Goal: Communication & Community: Participate in discussion

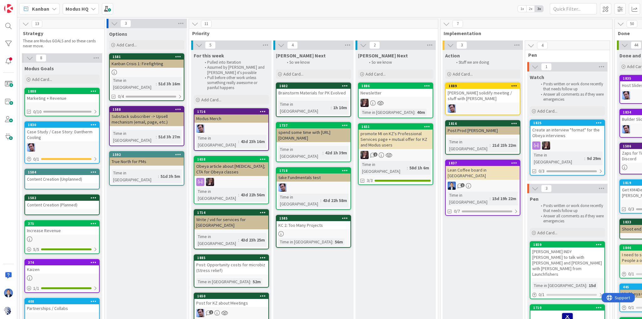
click at [397, 145] on div "promote MI on KZ's Professional Services page + mutual offer for KZ and Modus u…" at bounding box center [396, 138] width 74 height 19
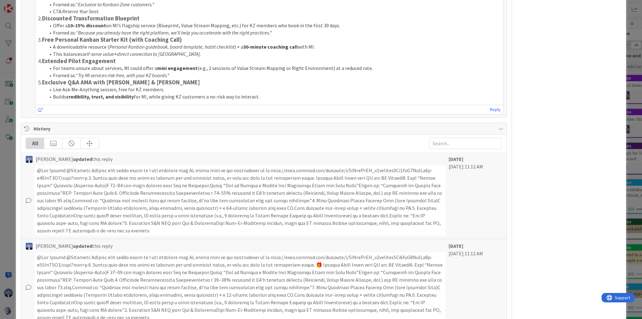
scroll to position [602, 0]
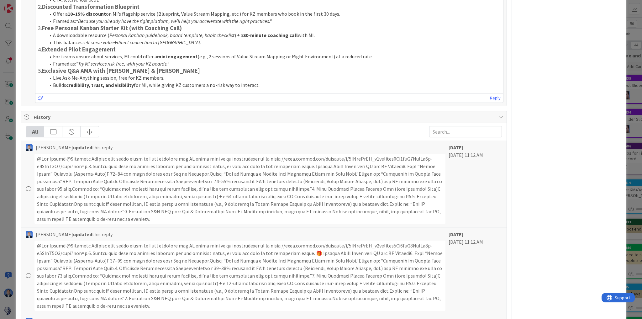
click at [114, 116] on span "History" at bounding box center [265, 117] width 462 height 8
type textarea "x"
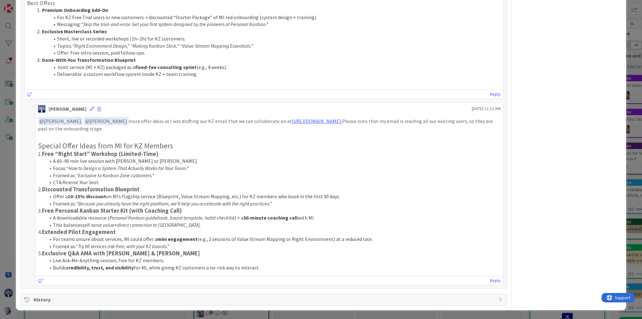
scroll to position [418, 0]
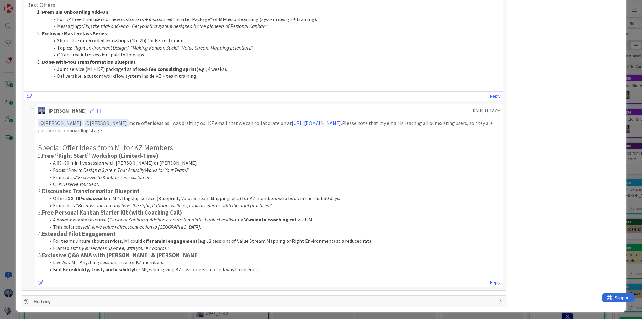
click at [10, 125] on div "ID 1651 Modus HQ [PERSON_NAME] Next Title 83 / 128 promote MI on KZ's Professio…" at bounding box center [321, 159] width 642 height 319
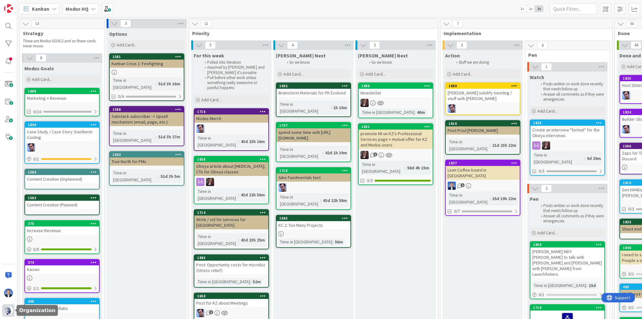
click at [8, 311] on img at bounding box center [8, 310] width 9 height 9
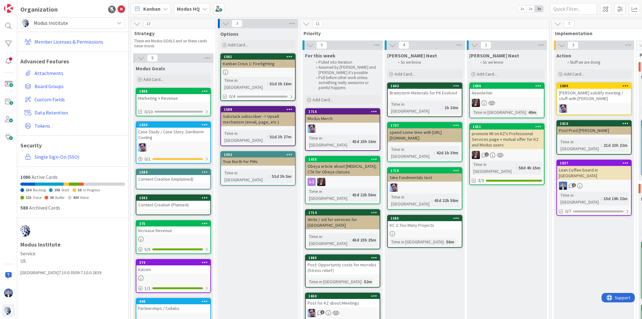
click at [70, 16] on div "Organization Modus Institute Member Licenses & Permissions Advanced Features At…" at bounding box center [72, 159] width 111 height 319
click at [66, 25] on span "Modus Institute" at bounding box center [72, 22] width 77 height 9
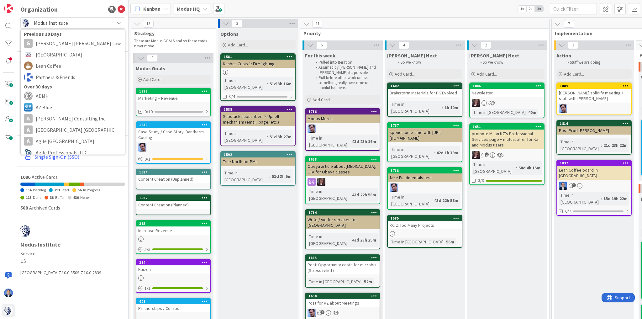
scroll to position [125, 0]
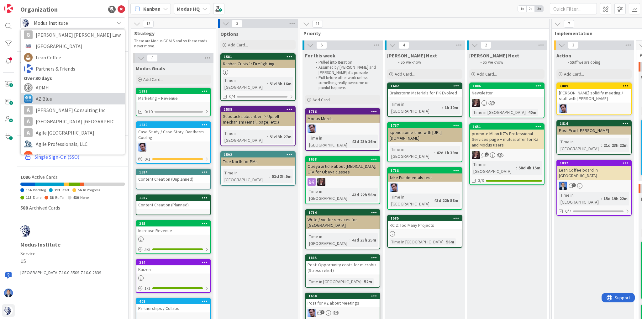
click at [53, 98] on span "AZ Blue" at bounding box center [79, 98] width 86 height 9
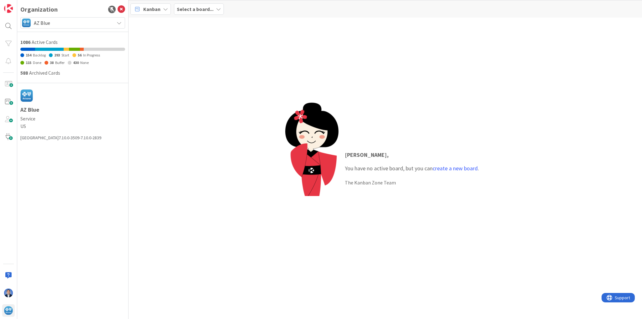
click at [179, 181] on div "[PERSON_NAME] , You have no active board, but you can create a new board . The …" at bounding box center [385, 168] width 513 height 301
click at [135, 210] on div "[PERSON_NAME] , You have no active board, but you can create a new board . The …" at bounding box center [385, 168] width 513 height 301
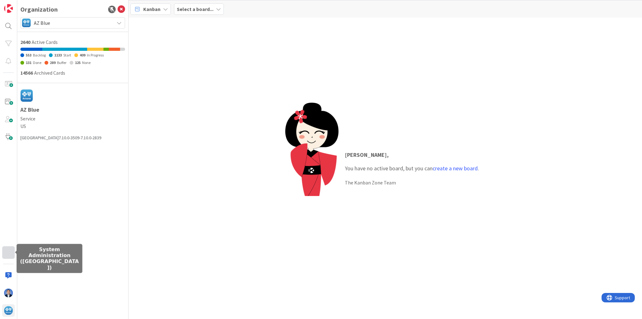
click at [9, 254] on div at bounding box center [8, 252] width 13 height 13
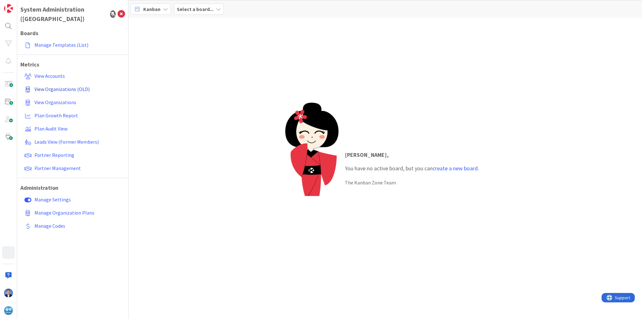
click at [74, 86] on span "View Organizations (OLD)" at bounding box center [61, 89] width 55 height 6
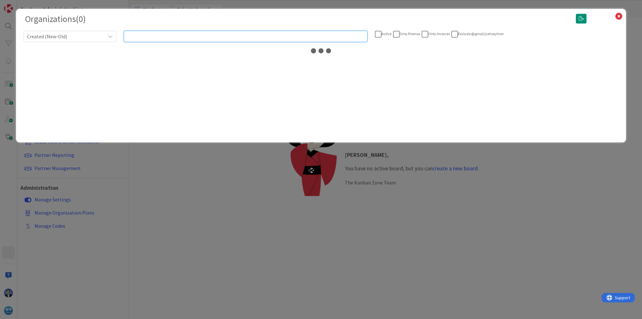
click at [199, 36] on input "text" at bounding box center [246, 36] width 244 height 11
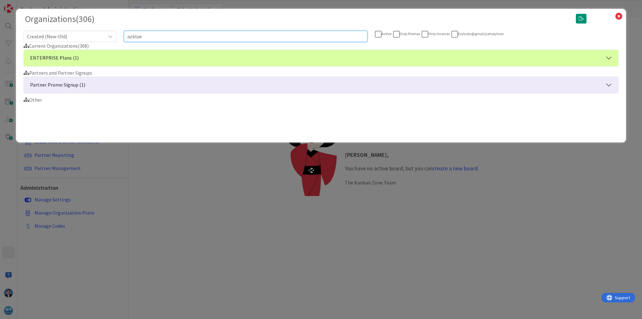
type input "azblue"
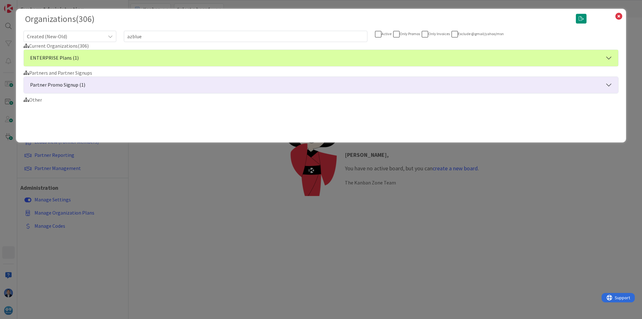
click at [137, 57] on button "ENTERPRISE Plans (1)" at bounding box center [321, 58] width 594 height 16
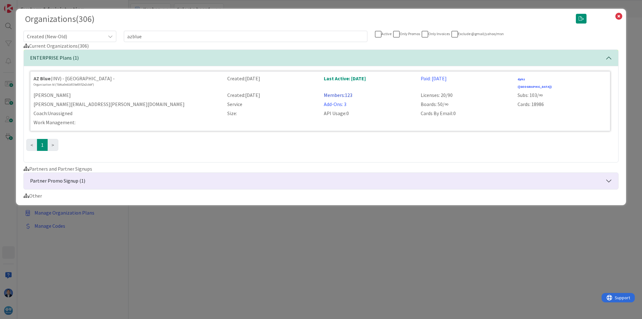
click at [350, 92] on link "Members: 123" at bounding box center [338, 95] width 29 height 6
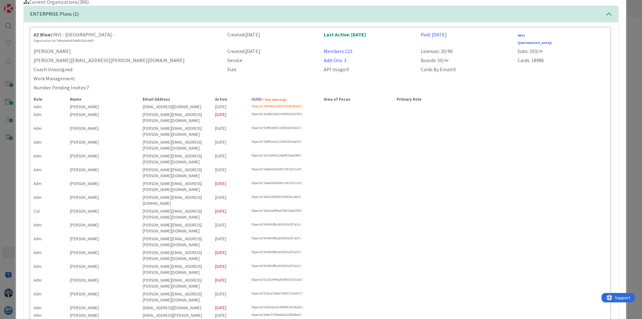
scroll to position [25, 0]
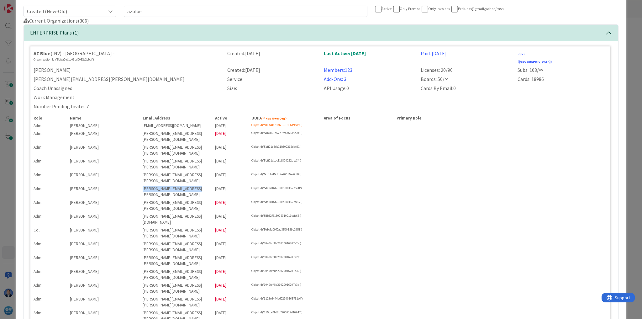
drag, startPoint x: 199, startPoint y: 161, endPoint x: 141, endPoint y: 163, distance: 58.3
click at [141, 186] on div "[PERSON_NAME][EMAIL_ADDRESS][PERSON_NAME][DOMAIN_NAME]" at bounding box center [175, 192] width 73 height 12
copy div "[PERSON_NAME][EMAIL_ADDRESS][PERSON_NAME][DOMAIN_NAME]"
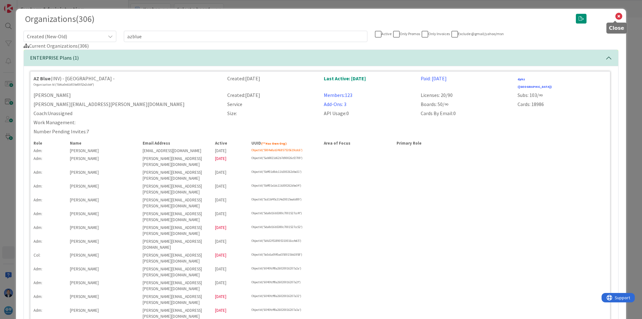
click at [615, 19] on icon at bounding box center [619, 16] width 8 height 9
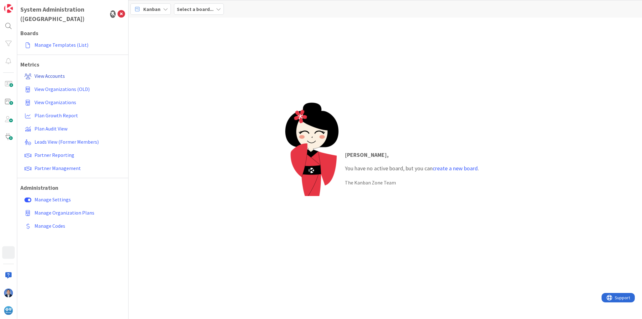
click at [55, 73] on span "View Accounts" at bounding box center [49, 76] width 30 height 6
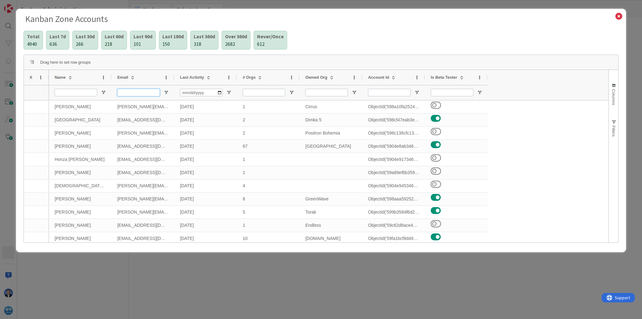
click at [134, 94] on input "Email Filter Input" at bounding box center [138, 93] width 43 height 8
paste input "[PERSON_NAME][EMAIL_ADDRESS][PERSON_NAME][DOMAIN_NAME]"
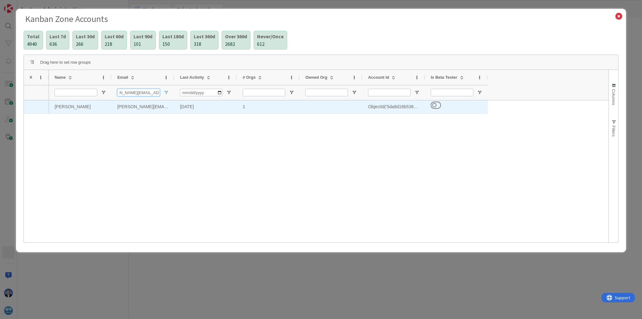
type input "[PERSON_NAME][EMAIL_ADDRESS][PERSON_NAME][DOMAIN_NAME]"
click at [374, 108] on div "ObjectId('5da8d16b5380c7001527cc4f')" at bounding box center [393, 106] width 63 height 13
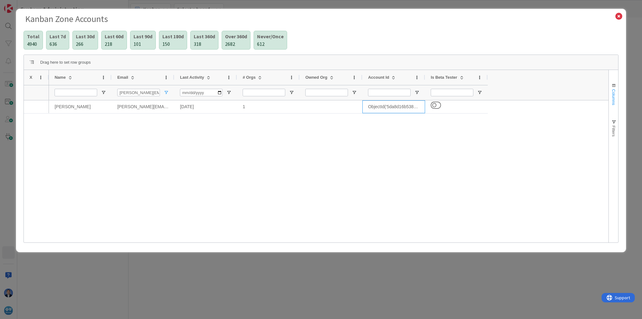
click at [617, 95] on button "Columns" at bounding box center [613, 94] width 9 height 34
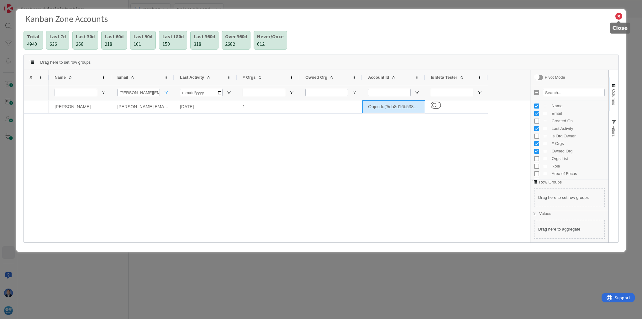
click at [618, 18] on icon at bounding box center [619, 16] width 8 height 9
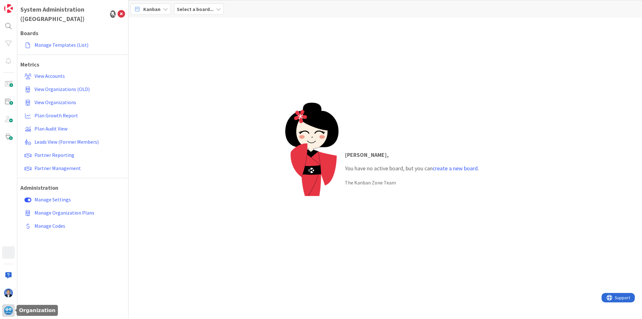
click at [7, 311] on img at bounding box center [8, 310] width 9 height 9
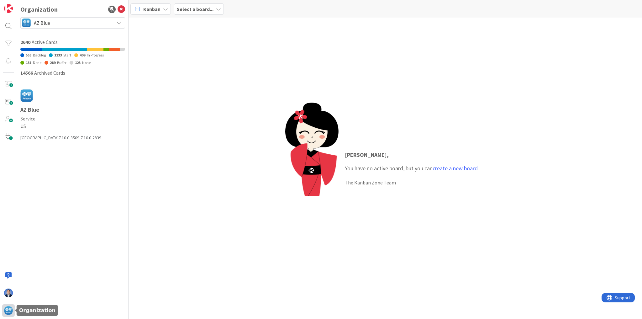
click at [8, 310] on img at bounding box center [8, 310] width 9 height 9
click at [252, 141] on div "[PERSON_NAME] , You have no active board, but you can create a new board . The …" at bounding box center [385, 168] width 513 height 301
click at [67, 24] on span "AZ Blue" at bounding box center [72, 22] width 77 height 9
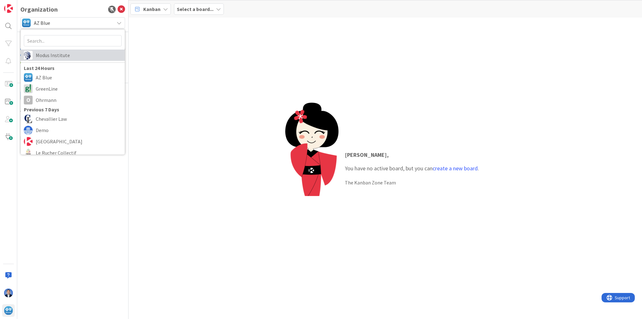
click at [66, 54] on span "Modus Institute" at bounding box center [79, 54] width 86 height 9
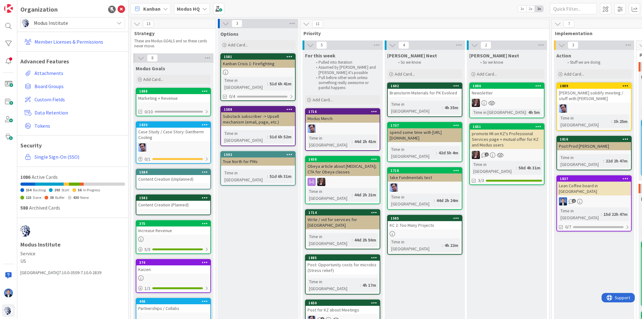
click at [484, 130] on div "promote MI on KZ's Professional Services page + mutual offer for KZ and Modus u…" at bounding box center [507, 138] width 74 height 19
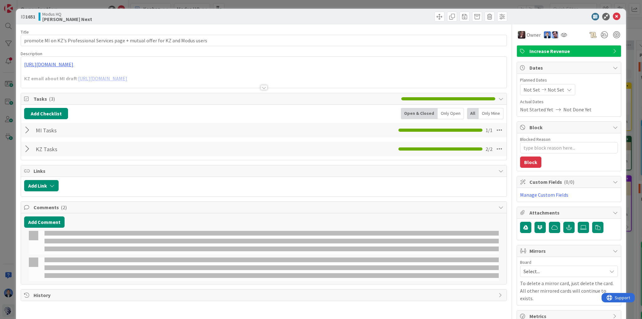
type textarea "x"
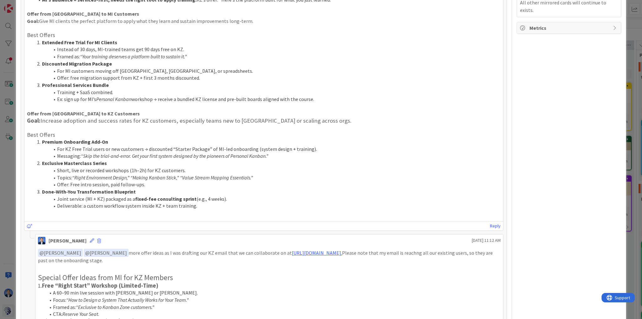
scroll to position [267, 0]
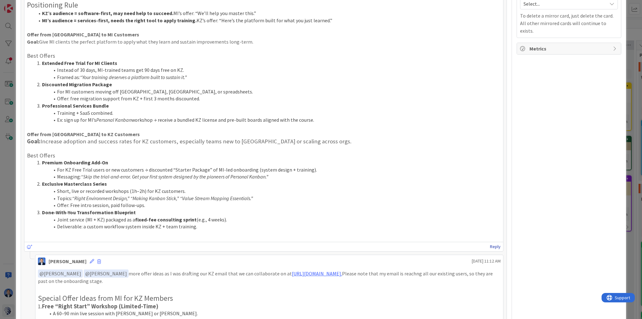
click at [490, 244] on link "Reply" at bounding box center [495, 247] width 11 height 8
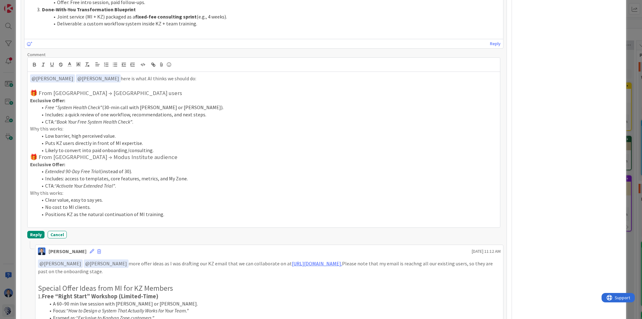
scroll to position [474, 0]
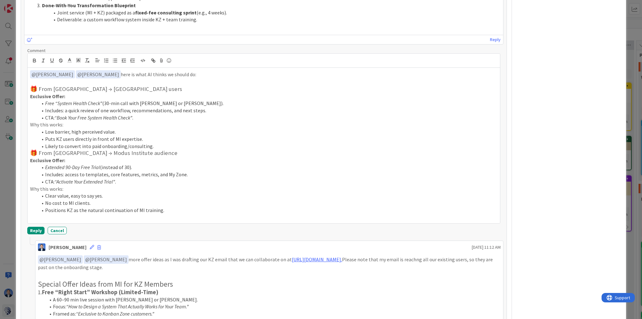
click at [164, 144] on li "Likely to convert into paid onboarding/consulting." at bounding box center [268, 146] width 460 height 7
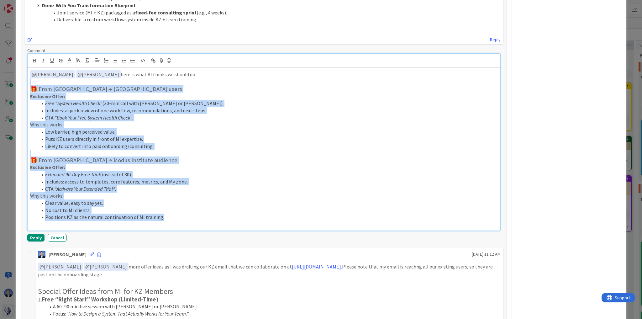
drag, startPoint x: 172, startPoint y: 218, endPoint x: 16, endPoint y: 78, distance: 209.8
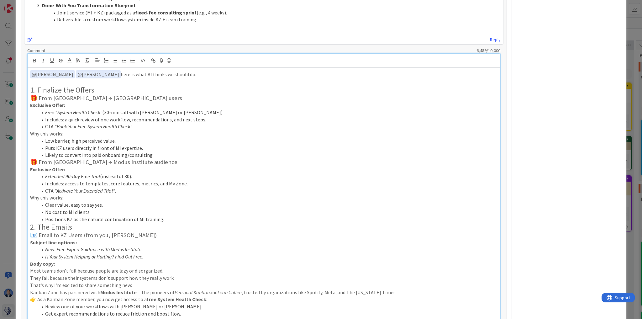
scroll to position [686, 0]
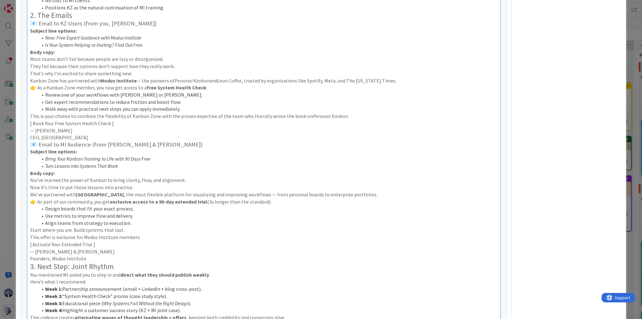
click at [31, 14] on h2 "2. The Emails" at bounding box center [263, 15] width 467 height 9
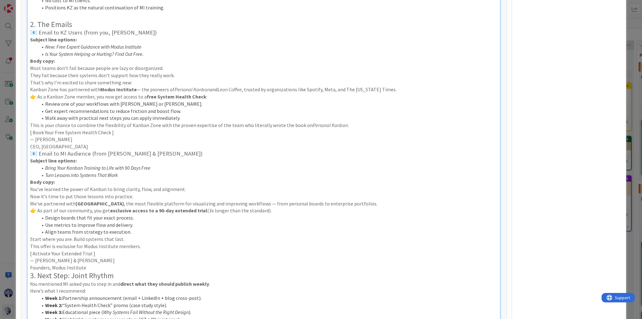
click at [31, 151] on h3 "📧 Email to MI Audience (from [PERSON_NAME] & [PERSON_NAME])" at bounding box center [263, 153] width 467 height 7
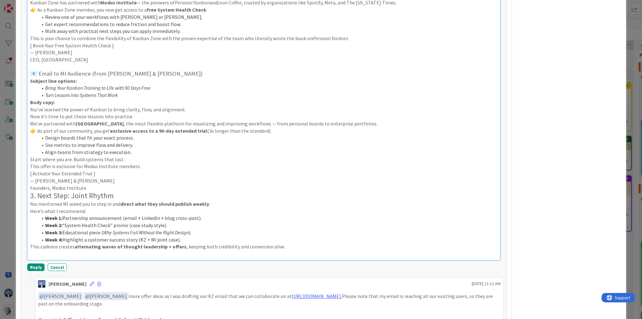
scroll to position [811, 0]
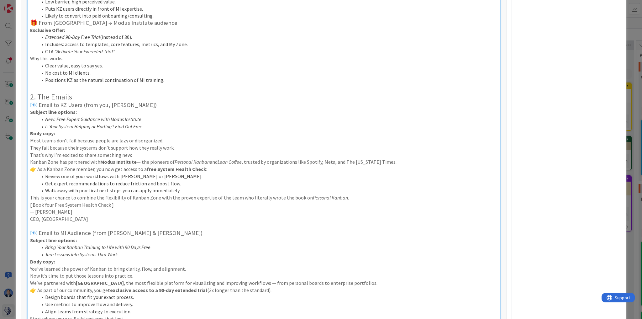
scroll to position [611, 0]
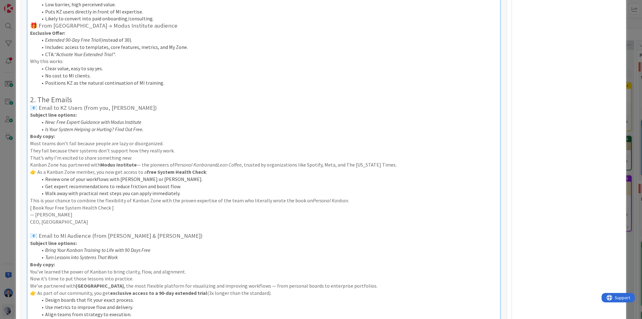
click at [30, 108] on h3 "📧 Email to KZ Users (from you, [PERSON_NAME])" at bounding box center [263, 107] width 467 height 7
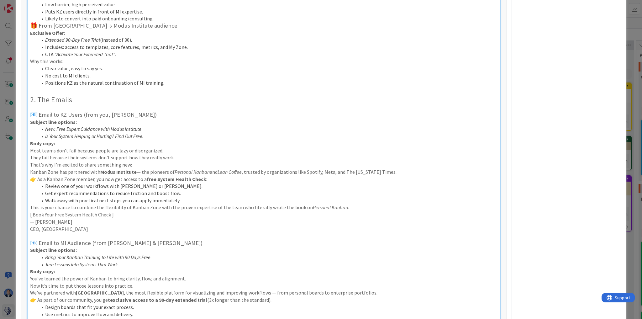
click at [33, 23] on h3 "🎁 From [GEOGRAPHIC_DATA] → Modus Institute audience" at bounding box center [263, 25] width 467 height 7
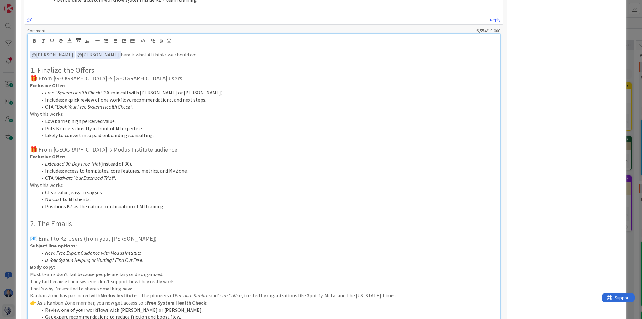
scroll to position [485, 0]
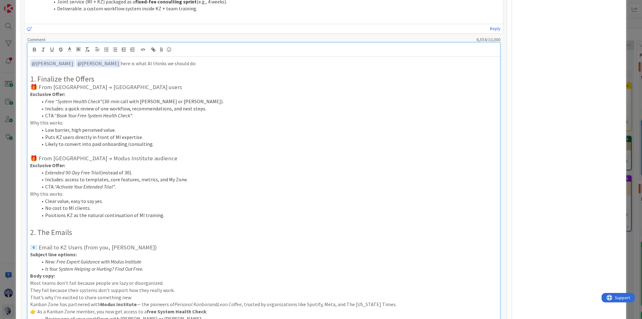
click at [32, 84] on h3 "🎁 From [GEOGRAPHIC_DATA] → [GEOGRAPHIC_DATA] users" at bounding box center [263, 87] width 467 height 7
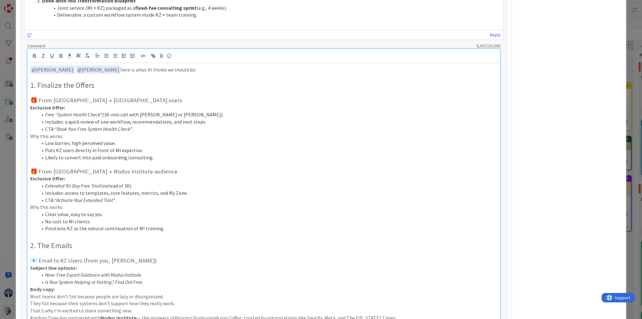
scroll to position [474, 0]
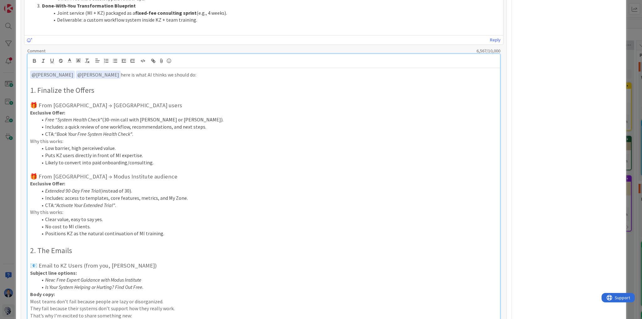
click at [109, 73] on p "﻿ @ [PERSON_NAME] ﻿ ﻿ @ [PERSON_NAME] ﻿ here is what AI thinks we should do:" at bounding box center [263, 75] width 467 height 8
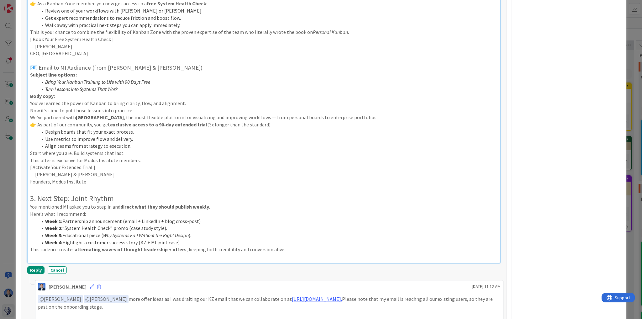
scroll to position [925, 0]
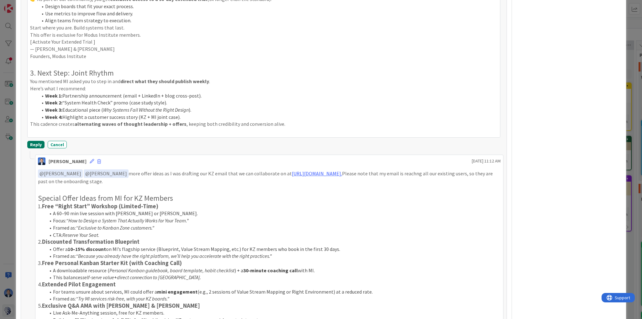
click at [30, 142] on button "Reply" at bounding box center [35, 145] width 17 height 8
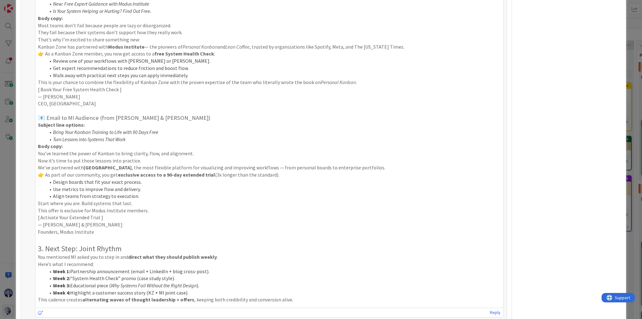
scroll to position [710, 0]
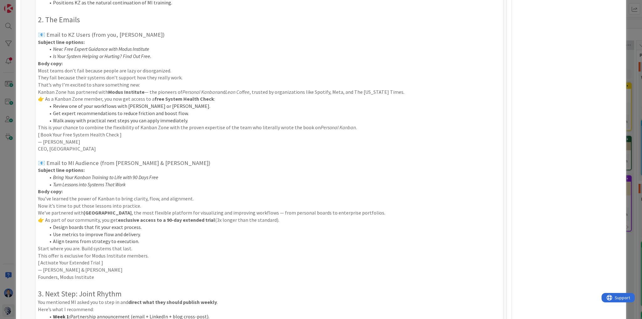
click at [10, 197] on div "ID 1651 Modus HQ [PERSON_NAME] Next Title 83 / 128 promote MI on KZ's Professio…" at bounding box center [321, 159] width 642 height 319
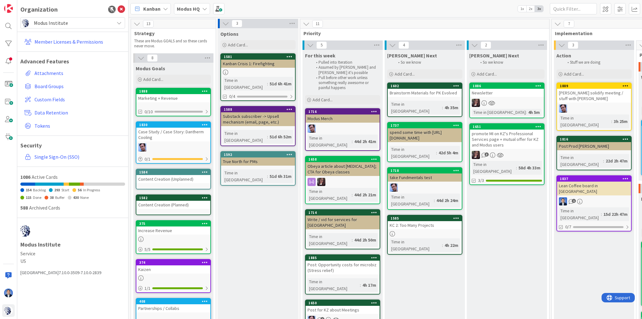
click at [73, 20] on span "Modus Institute" at bounding box center [72, 22] width 77 height 9
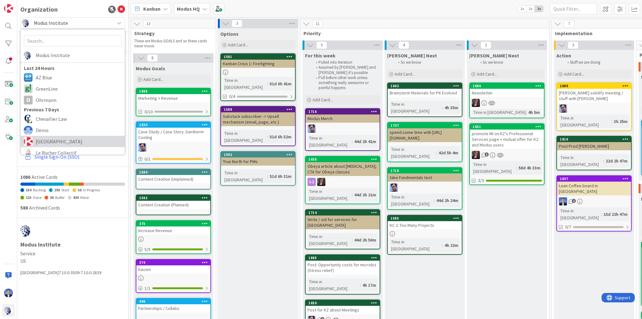
click at [60, 138] on span "[GEOGRAPHIC_DATA]" at bounding box center [79, 141] width 86 height 9
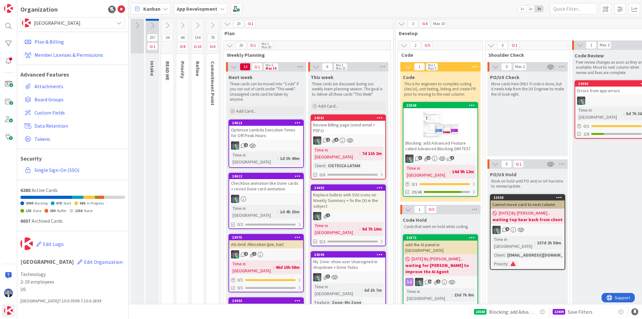
click at [288, 6] on div "Kanban App Development 1x 2x 3x" at bounding box center [385, 8] width 513 height 17
click at [8, 5] on img at bounding box center [8, 8] width 9 height 9
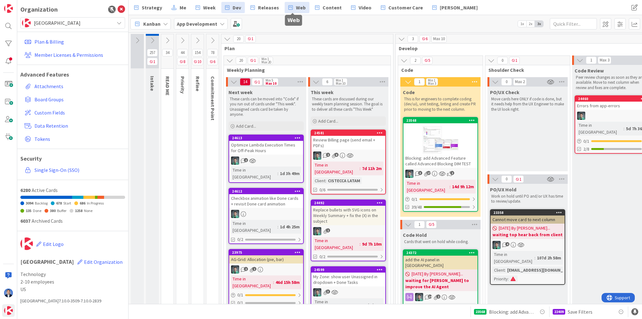
click at [288, 8] on icon at bounding box center [290, 7] width 4 height 8
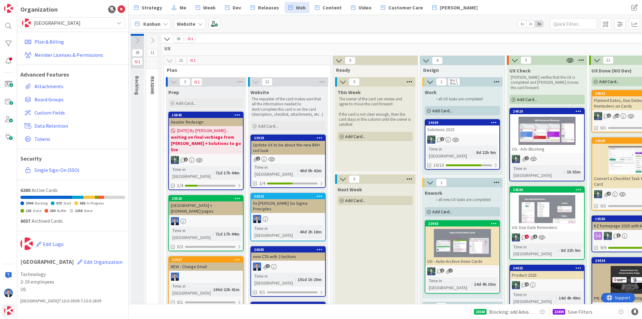
click at [558, 147] on div "UG - Adv Blocking" at bounding box center [547, 149] width 74 height 8
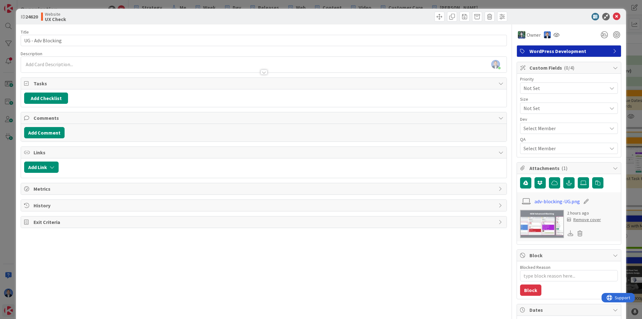
click at [568, 232] on icon at bounding box center [571, 233] width 6 height 6
click at [613, 17] on icon at bounding box center [617, 17] width 8 height 8
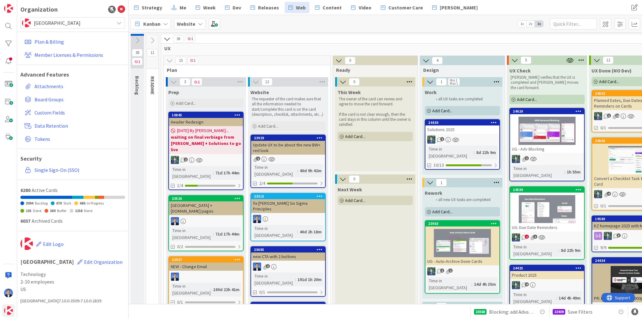
click at [440, 229] on div at bounding box center [462, 243] width 74 height 28
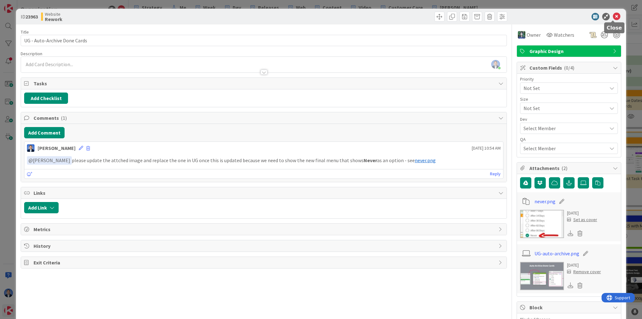
click at [614, 18] on icon at bounding box center [617, 17] width 8 height 8
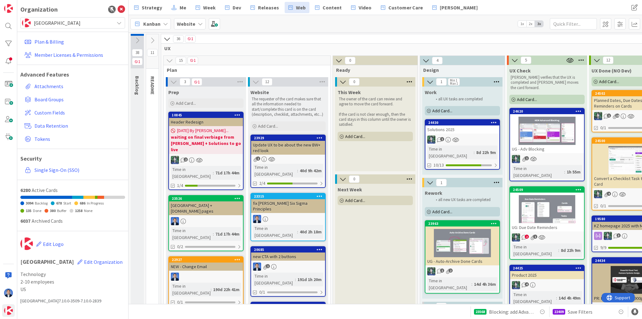
click at [232, 47] on span "UX" at bounding box center [413, 48] width 499 height 6
click at [228, 11] on link "Dev" at bounding box center [233, 7] width 24 height 11
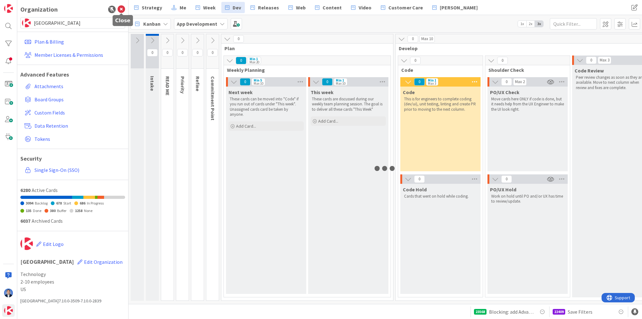
click at [124, 9] on icon at bounding box center [122, 10] width 8 height 8
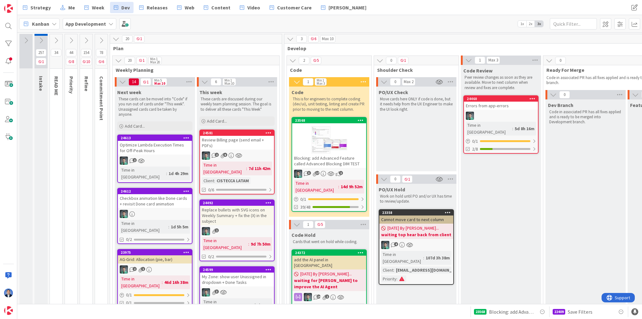
click at [331, 135] on div at bounding box center [329, 140] width 74 height 28
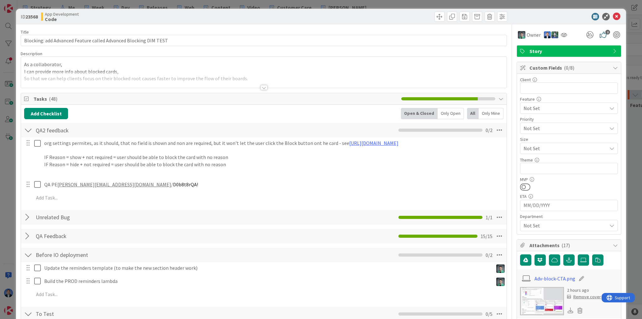
type textarea "x"
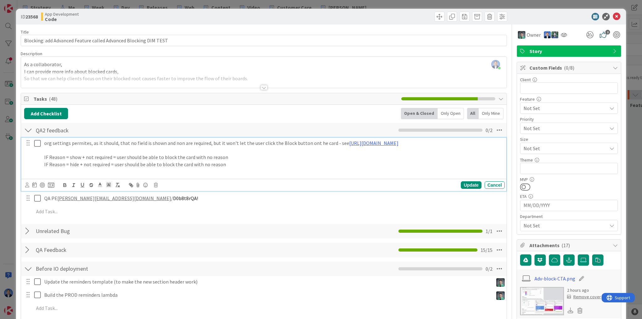
click at [86, 145] on p "org settings permites, as it should, that no field is shown and non are require…" at bounding box center [273, 142] width 458 height 7
click at [310, 142] on p "org settings permits, as it should, that no field is shown and non are required…" at bounding box center [273, 142] width 458 height 7
click at [229, 166] on p "IF Reason = hide + not required = user should be able to block the card with no…" at bounding box center [273, 164] width 458 height 7
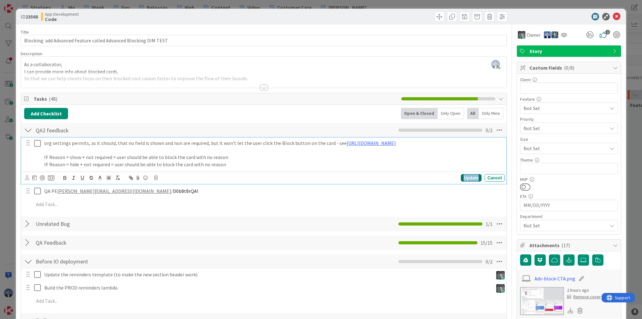
click at [463, 178] on div "Update" at bounding box center [471, 178] width 20 height 8
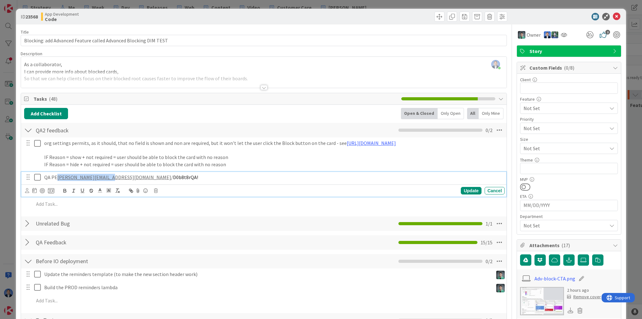
drag, startPoint x: 113, startPoint y: 178, endPoint x: 58, endPoint y: 177, distance: 54.9
click at [58, 177] on p "QA PE [PERSON_NAME][EMAIL_ADDRESS][DOMAIN_NAME] / D0b8t8rQA!" at bounding box center [273, 177] width 458 height 7
click at [164, 176] on p "QA PE [PERSON_NAME][EMAIL_ADDRESS][DOMAIN_NAME] / D0b8t8rQA!" at bounding box center [273, 177] width 458 height 7
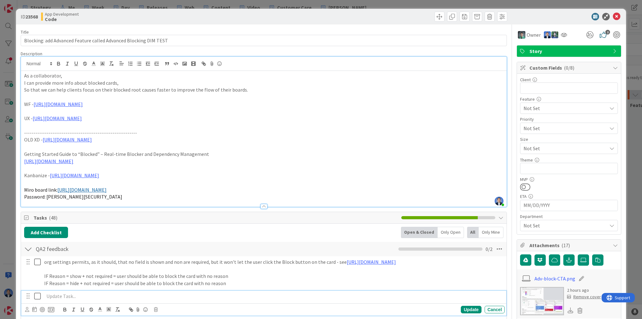
click at [198, 64] on div "[PERSON_NAME] just joined As a collaborator, I can provide more info about bloc…" at bounding box center [264, 132] width 486 height 150
click at [155, 197] on p "Password: [PERSON_NAME][SECURITY_DATA]" at bounding box center [263, 196] width 479 height 7
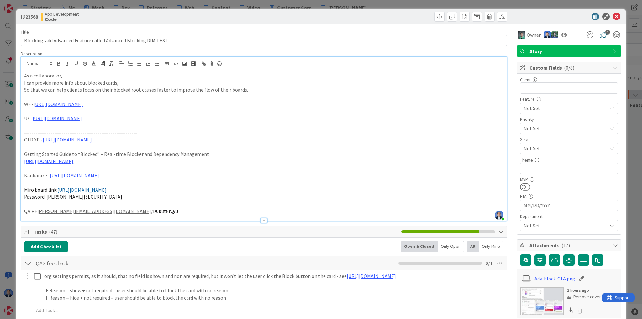
click at [163, 206] on p at bounding box center [263, 203] width 479 height 7
type textarea "x"
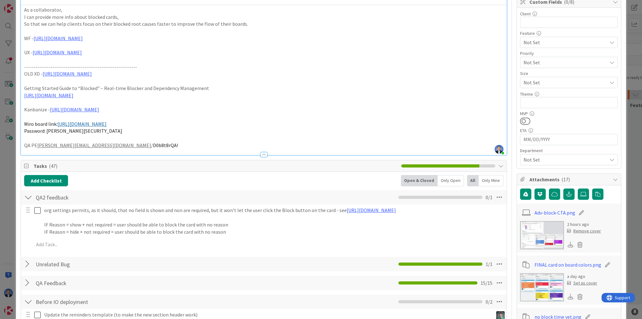
scroll to position [100, 0]
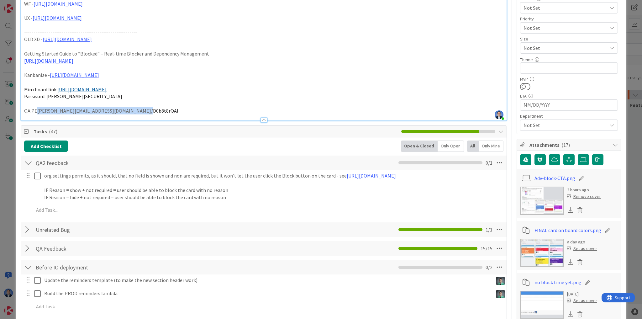
drag, startPoint x: 94, startPoint y: 110, endPoint x: 38, endPoint y: 112, distance: 56.1
click at [38, 112] on p "QA PE [PERSON_NAME][EMAIL_ADDRESS][DOMAIN_NAME] / D0b8t8rQA!" at bounding box center [263, 110] width 479 height 7
copy p "[PERSON_NAME][EMAIL_ADDRESS][DOMAIN_NAME]"
drag, startPoint x: 124, startPoint y: 109, endPoint x: 98, endPoint y: 110, distance: 26.3
click at [98, 110] on p "QA PE [PERSON_NAME][EMAIL_ADDRESS][DOMAIN_NAME] / D0b8t8rQA!" at bounding box center [263, 110] width 479 height 7
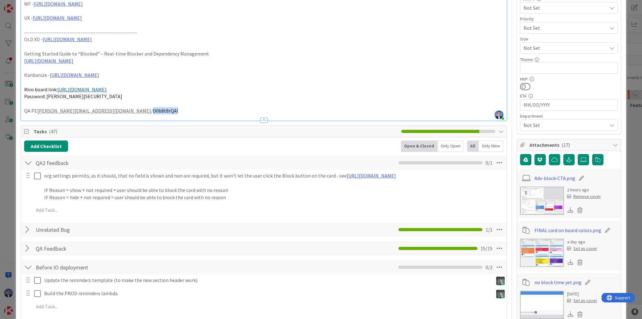
copy span "D0b8t8rQA!"
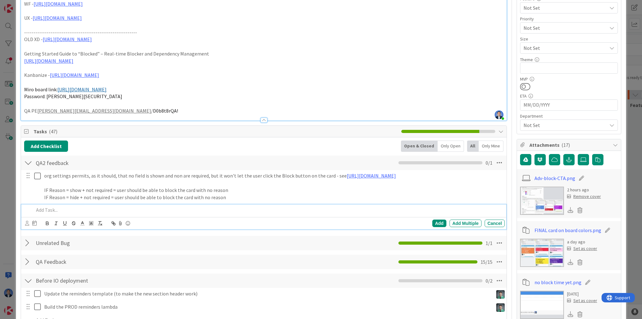
click at [53, 210] on p at bounding box center [268, 209] width 468 height 7
click at [32, 110] on p "QA PE [PERSON_NAME][EMAIL_ADDRESS][DOMAIN_NAME] / D0b8t8rQA!" at bounding box center [263, 110] width 479 height 7
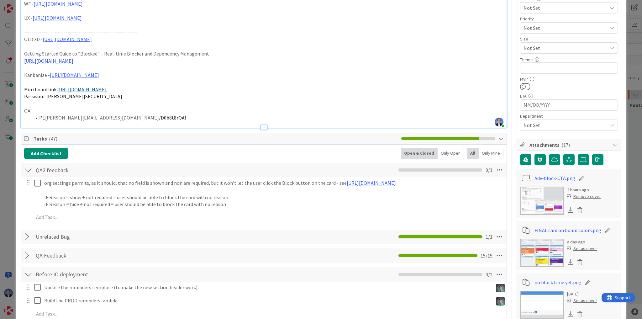
click at [139, 116] on li "PE [PERSON_NAME][EMAIL_ADDRESS][DOMAIN_NAME] / D0b8t8rQA!" at bounding box center [268, 117] width 472 height 7
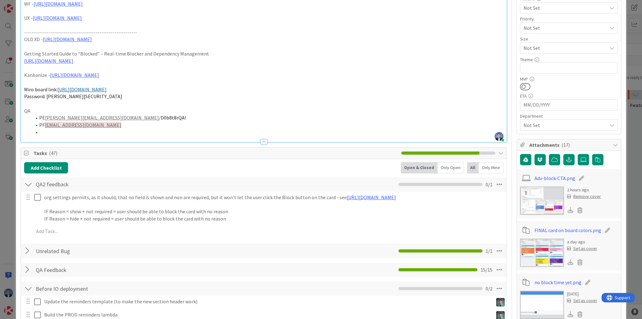
click at [74, 133] on li at bounding box center [268, 132] width 472 height 7
click at [113, 129] on li "EN [EMAIL_ADDRESS][DOMAIN_NAME]" at bounding box center [268, 132] width 472 height 7
drag, startPoint x: 108, startPoint y: 133, endPoint x: 46, endPoint y: 134, distance: 61.8
click at [46, 134] on div "Description [PERSON_NAME] joined 4 m ago As a collaborator, I can provide more …" at bounding box center [264, 46] width 486 height 192
copy link "[EMAIL_ADDRESS][DOMAIN_NAME]"
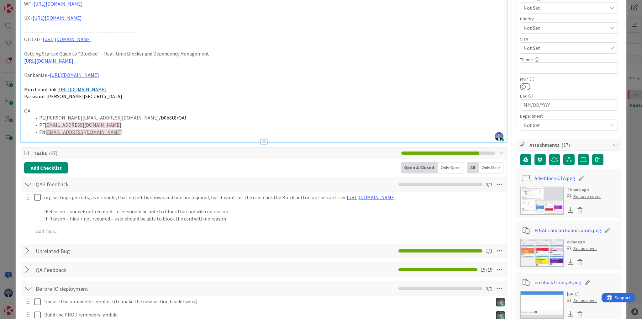
click at [102, 124] on li "PF [EMAIL_ADDRESS][DOMAIN_NAME]" at bounding box center [268, 124] width 472 height 7
drag, startPoint x: 82, startPoint y: 124, endPoint x: 46, endPoint y: 126, distance: 35.2
click at [46, 126] on li "PF [EMAIL_ADDRESS][DOMAIN_NAME]" at bounding box center [268, 124] width 472 height 7
copy link "[EMAIL_ADDRESS][DOMAIN_NAME]"
click at [125, 131] on li "EN [EMAIL_ADDRESS][DOMAIN_NAME]" at bounding box center [268, 132] width 472 height 7
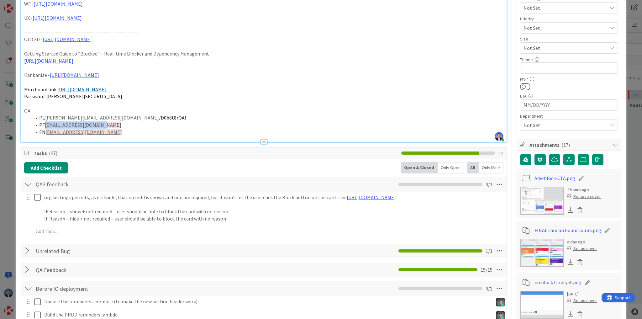
drag, startPoint x: 100, startPoint y: 126, endPoint x: 45, endPoint y: 125, distance: 55.2
click at [45, 125] on li "PF [EMAIL_ADDRESS][DOMAIN_NAME]" at bounding box center [268, 124] width 472 height 7
copy link "[EMAIL_ADDRESS][DOMAIN_NAME]"
drag, startPoint x: 135, startPoint y: 118, endPoint x: 106, endPoint y: 120, distance: 28.9
click at [106, 120] on li "PE [PERSON_NAME][EMAIL_ADDRESS][DOMAIN_NAME] / D0b8t8rQA!" at bounding box center [268, 117] width 472 height 7
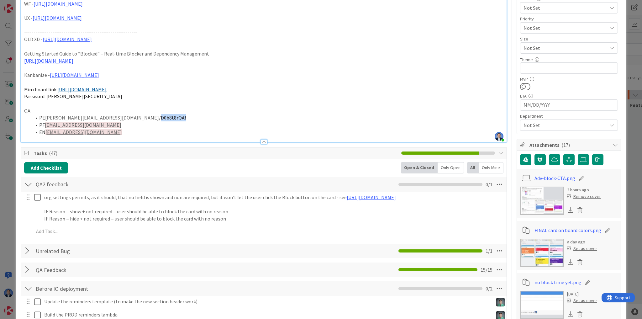
copy span "D0b8t8rQA!"
drag, startPoint x: 103, startPoint y: 124, endPoint x: 46, endPoint y: 125, distance: 57.1
click at [46, 125] on li "PF [EMAIL_ADDRESS][DOMAIN_NAME]" at bounding box center [268, 124] width 472 height 7
copy link "[EMAIL_ADDRESS][DOMAIN_NAME]"
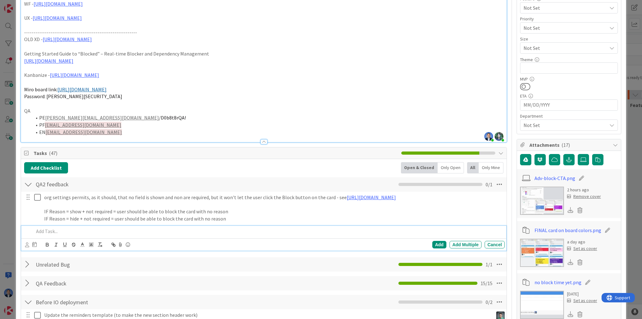
click at [56, 231] on p at bounding box center [268, 231] width 468 height 7
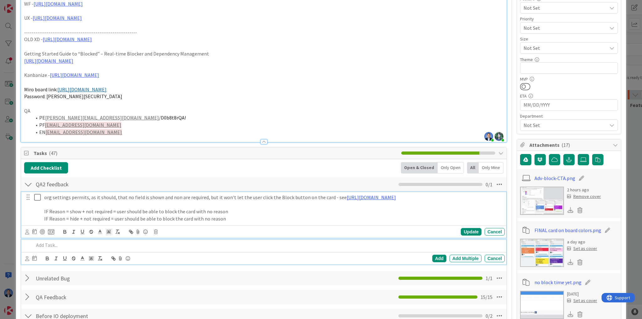
click at [241, 221] on div "org settings permits, as it should, that no field is shown and non are required…" at bounding box center [263, 215] width 485 height 46
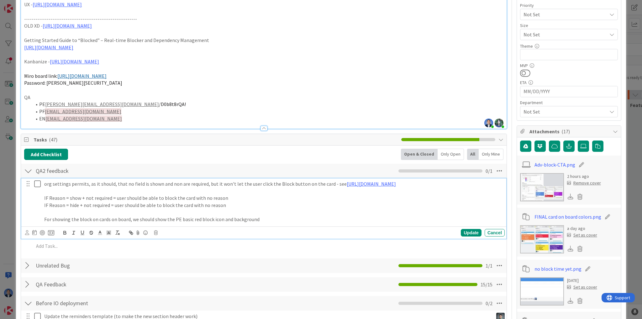
type textarea "x"
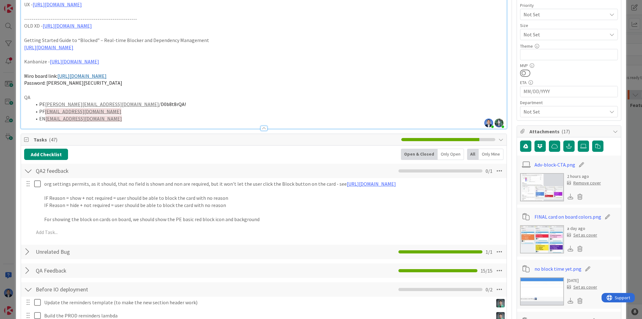
click at [175, 102] on li "PE [PERSON_NAME][EMAIL_ADDRESS][DOMAIN_NAME] / D0b8t8rQA!" at bounding box center [268, 104] width 472 height 7
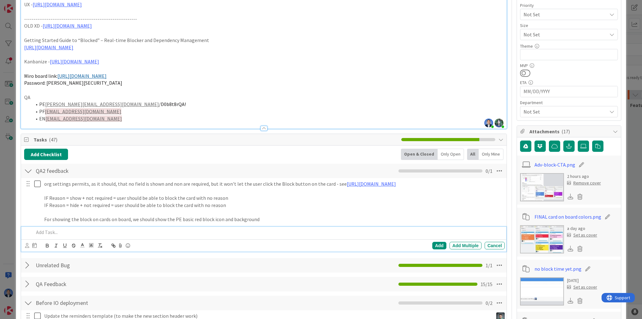
click at [72, 229] on p at bounding box center [268, 232] width 468 height 7
click at [229, 229] on p "IF Severity, Type, or Reason is set to HIDE (not show) then the Required must b…" at bounding box center [268, 232] width 468 height 7
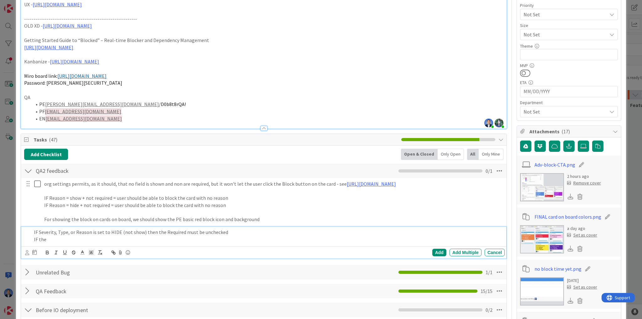
click at [90, 231] on p "IF Severity, Type, or Reason is set to HIDE (not show) then the Required must b…" at bounding box center [268, 232] width 468 height 7
click at [60, 239] on p "IF the" at bounding box center [268, 239] width 468 height 7
drag, startPoint x: 101, startPoint y: 230, endPoint x: 34, endPoint y: 229, distance: 67.1
click at [34, 229] on p "IF Severity, Type, or Reason was set to SHOW and the user sets it to HIDE (not …" at bounding box center [268, 232] width 468 height 7
copy p "IF Severity, Type, or Reason was"
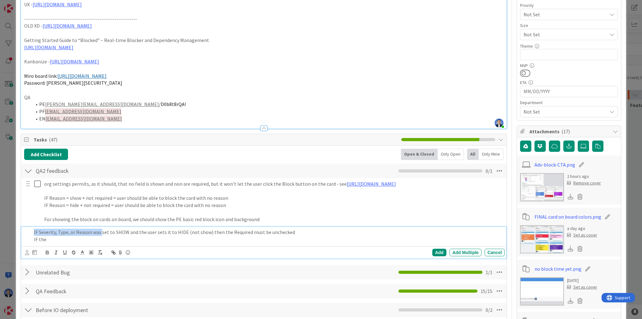
drag, startPoint x: 52, startPoint y: 238, endPoint x: 34, endPoint y: 240, distance: 18.6
click at [34, 240] on p "IF the" at bounding box center [268, 239] width 468 height 7
click at [92, 241] on p "IF Severity, Type, or Reason was" at bounding box center [268, 239] width 468 height 7
click at [166, 240] on p "IF Severity, Type, or Reason has bot How/Required set to OFF, WHEN the" at bounding box center [268, 239] width 468 height 7
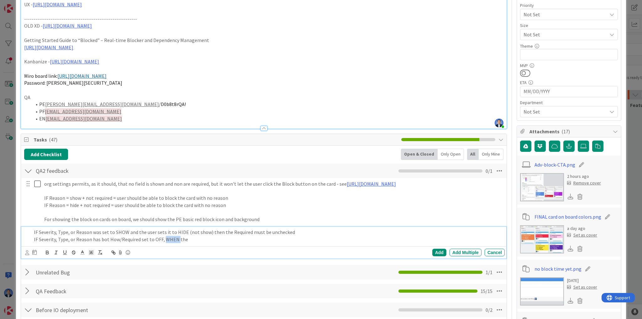
click at [166, 240] on p "IF Severity, Type, or Reason has bot How/Required set to OFF, WHEN the" at bounding box center [268, 239] width 468 height 7
click at [188, 239] on p "IF Severity, Type, or Reason has bot How/Required set to OFF, when the" at bounding box center [268, 239] width 468 height 7
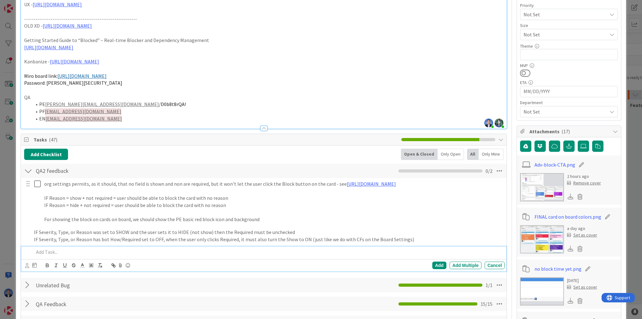
scroll to position [134, 0]
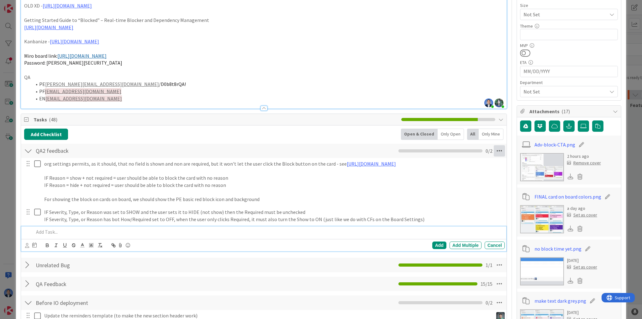
click at [498, 153] on icon at bounding box center [499, 150] width 11 height 11
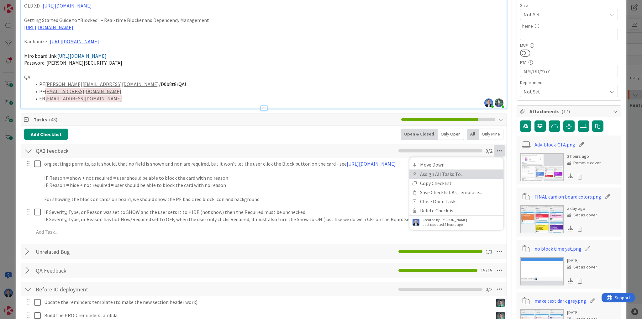
click at [481, 171] on link "Assign All Tasks To..." at bounding box center [456, 174] width 94 height 9
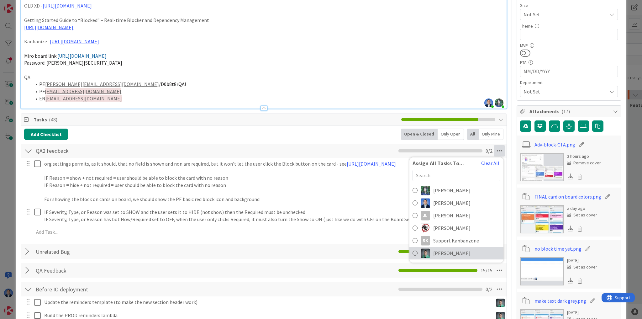
click at [442, 251] on span "[PERSON_NAME]" at bounding box center [451, 253] width 37 height 8
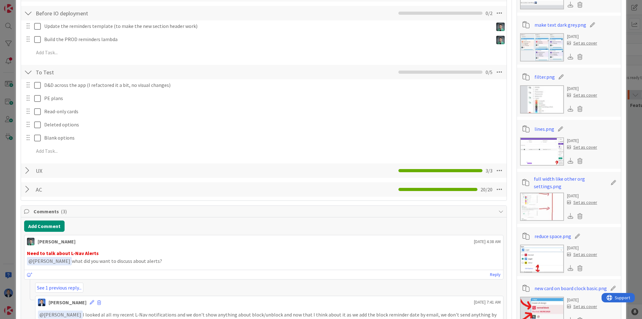
scroll to position [435, 0]
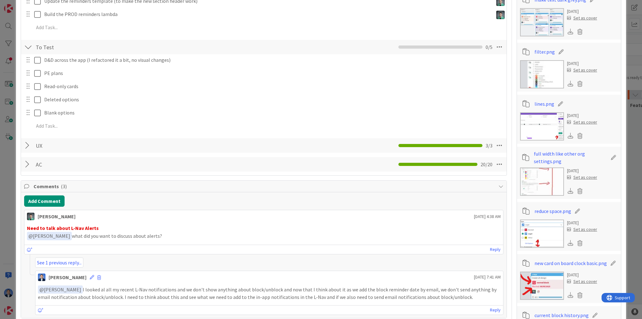
click at [28, 167] on div at bounding box center [28, 164] width 8 height 11
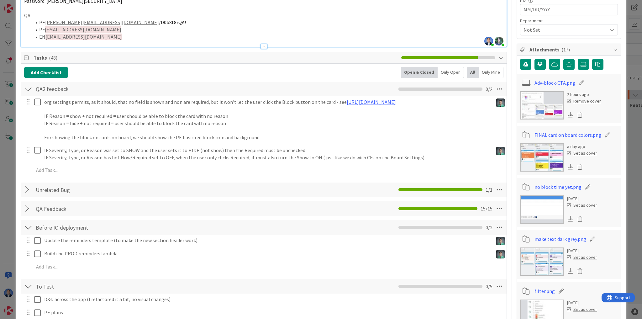
scroll to position [184, 0]
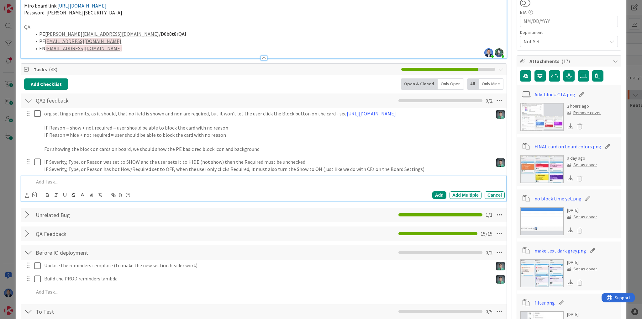
click at [63, 182] on p at bounding box center [268, 181] width 468 height 7
click at [119, 195] on icon at bounding box center [121, 195] width 8 height 9
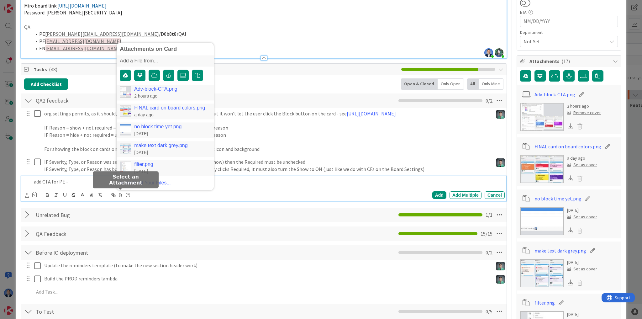
click at [146, 90] on link "Adv-block-CTA.png" at bounding box center [155, 89] width 43 height 6
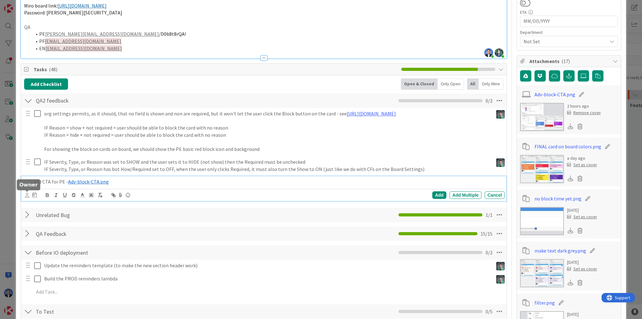
click at [27, 195] on icon at bounding box center [27, 195] width 4 height 5
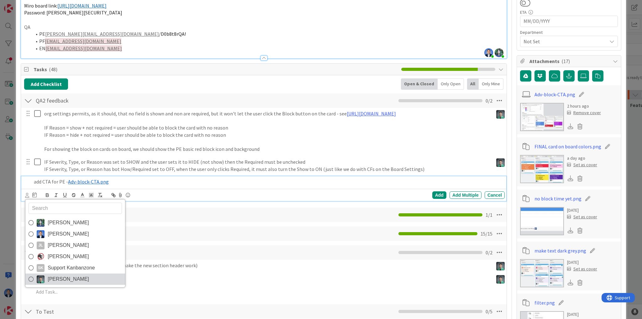
drag, startPoint x: 48, startPoint y: 220, endPoint x: 57, endPoint y: 275, distance: 55.4
click at [57, 273] on div "[PERSON_NAME] R [PERSON_NAME] [PERSON_NAME] [PERSON_NAME] [PERSON_NAME] Support…" at bounding box center [75, 243] width 100 height 88
click at [57, 275] on span "[PERSON_NAME]" at bounding box center [68, 278] width 41 height 9
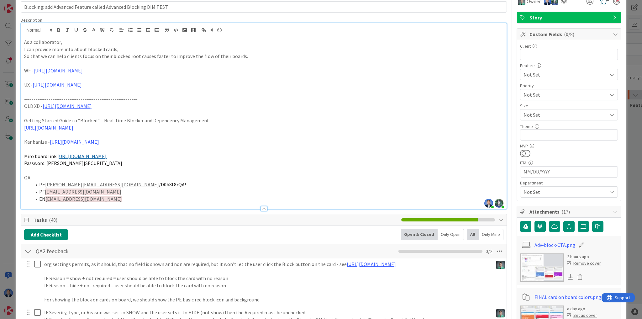
scroll to position [0, 0]
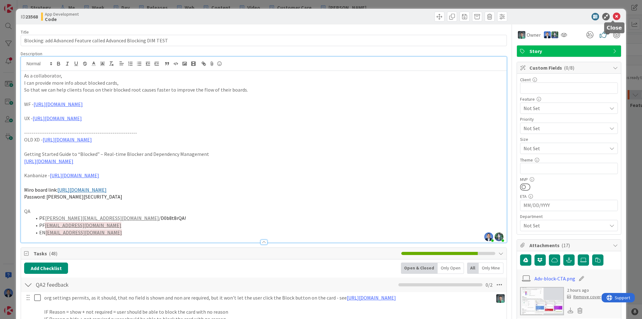
click at [614, 14] on icon at bounding box center [617, 17] width 8 height 8
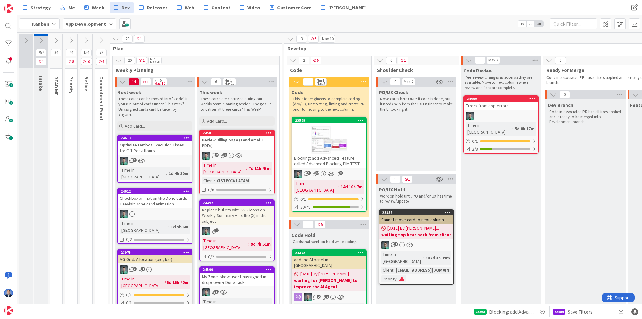
click at [350, 139] on div at bounding box center [329, 140] width 74 height 28
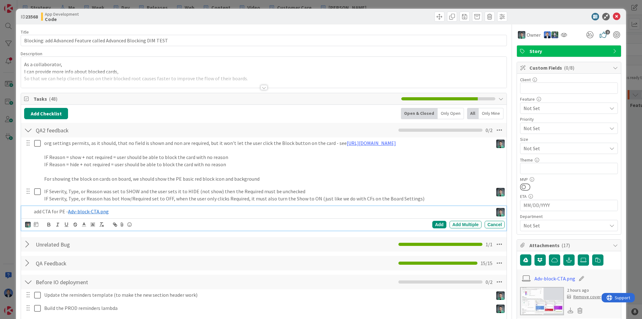
click at [128, 212] on p "add CTA for PE - ﻿ Adv-block-CTA.png ﻿" at bounding box center [262, 211] width 457 height 7
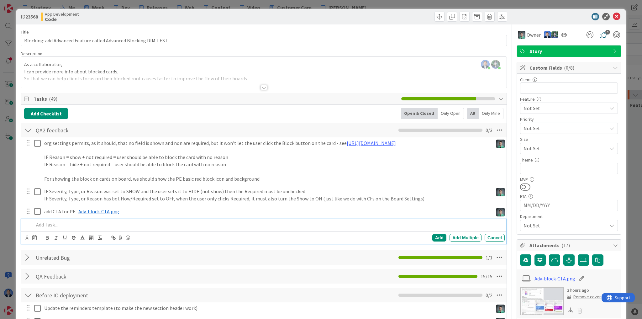
click at [524, 16] on div at bounding box center [565, 17] width 111 height 8
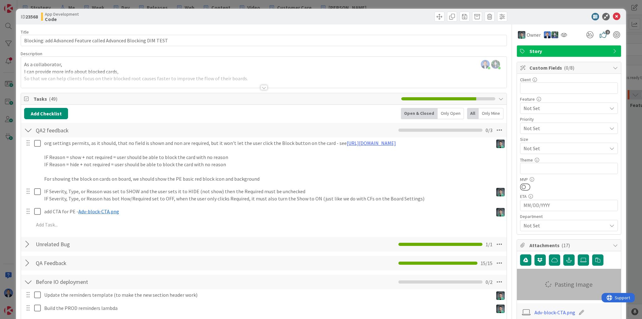
type textarea "x"
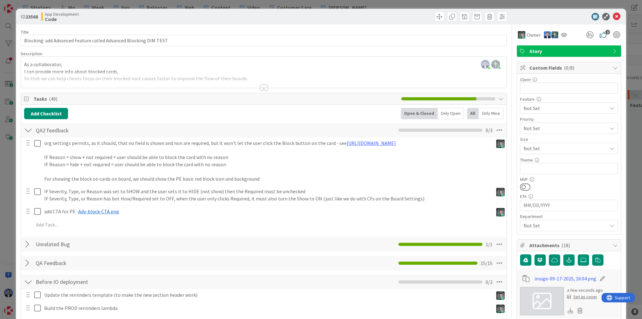
click at [598, 278] on icon at bounding box center [602, 278] width 9 height 6
click at [575, 276] on input "image-09-17-2025, 16:04" at bounding box center [569, 278] width 70 height 11
type input "all fields OFF"
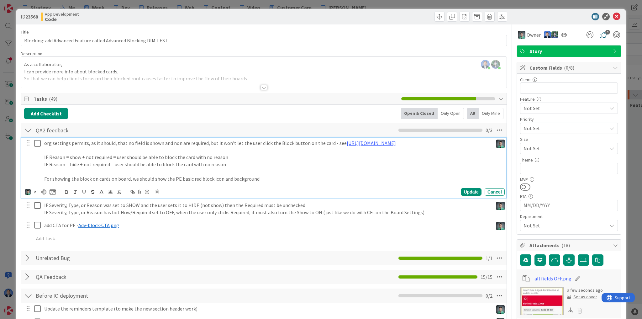
click at [270, 178] on p "For showing the block on cards on board, we should show the PE basic red block …" at bounding box center [267, 178] width 446 height 7
click at [139, 191] on icon at bounding box center [140, 191] width 8 height 9
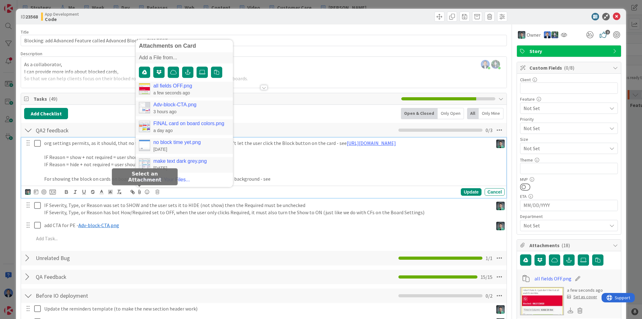
click at [170, 86] on link "all fields OFF.png" at bounding box center [172, 86] width 39 height 6
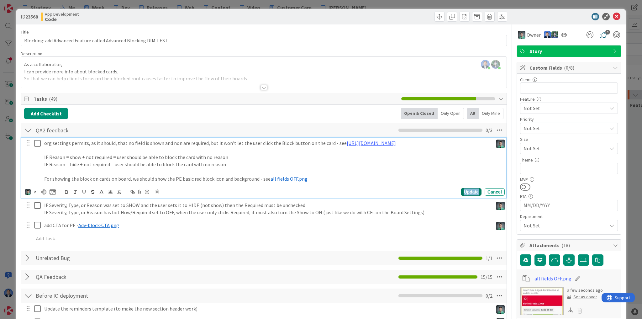
click at [467, 190] on div "Update" at bounding box center [471, 192] width 20 height 8
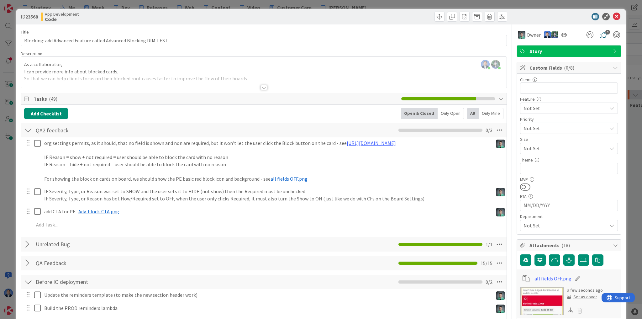
click at [257, 18] on div "App Development Code" at bounding box center [151, 17] width 221 height 10
click at [526, 14] on div at bounding box center [565, 17] width 111 height 8
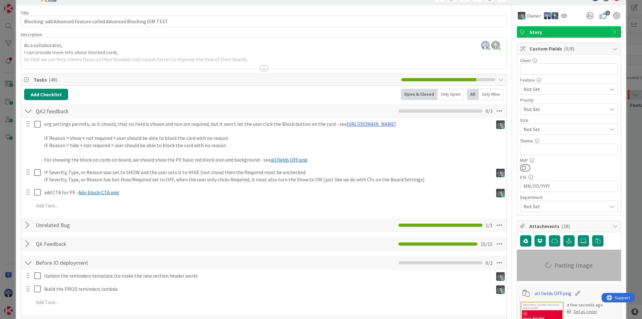
type textarea "x"
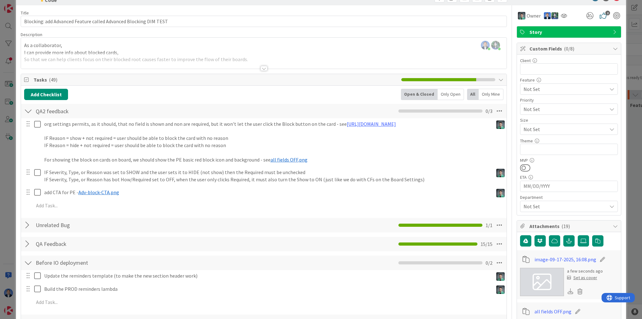
scroll to position [50, 0]
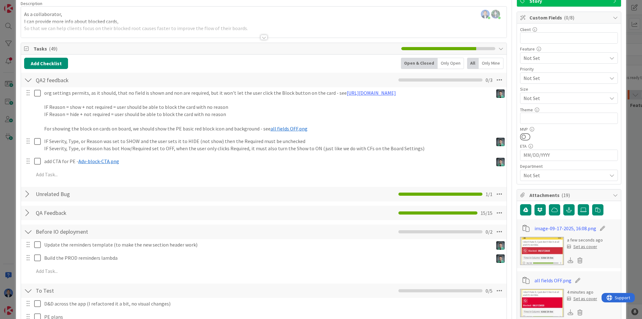
click at [573, 278] on icon at bounding box center [577, 280] width 9 height 6
click at [570, 278] on input "all fields OFF" at bounding box center [569, 280] width 70 height 11
click at [598, 226] on icon at bounding box center [602, 228] width 9 height 6
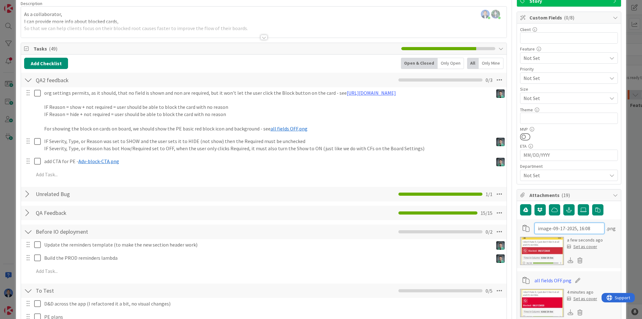
click at [584, 228] on input "image-09-17-2025, 16:08" at bounding box center [569, 228] width 70 height 11
paste input "all fields OFF"
type input "all fields OFF 1 line"
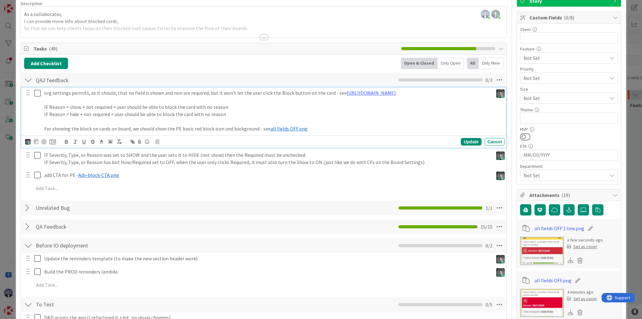
click at [311, 125] on p "For showing the block on cards on board, we should show the PE basic red block …" at bounding box center [267, 128] width 446 height 7
click at [138, 142] on icon at bounding box center [140, 141] width 8 height 9
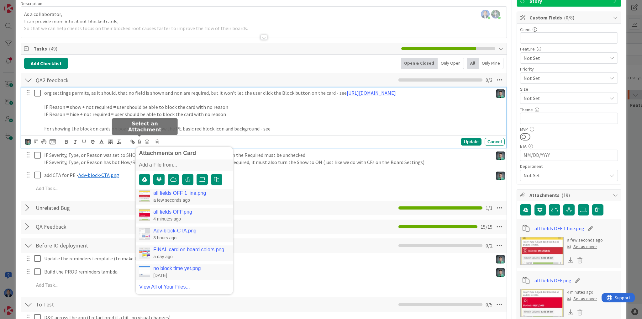
click at [166, 193] on link "all fields OFF 1 line.png" at bounding box center [179, 194] width 53 height 6
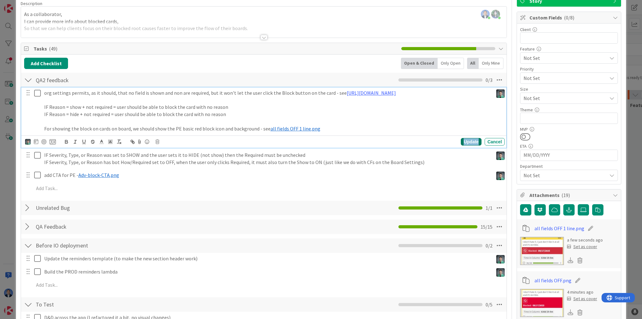
click at [474, 140] on div "Update" at bounding box center [471, 142] width 20 height 8
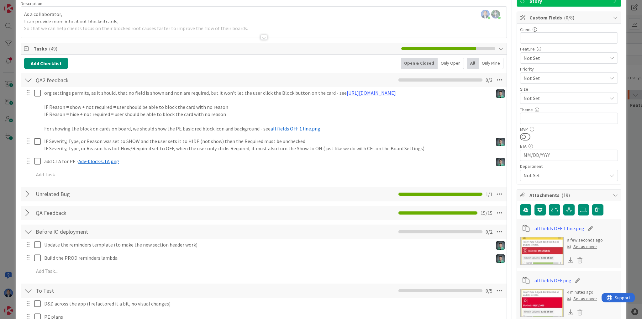
type textarea "x"
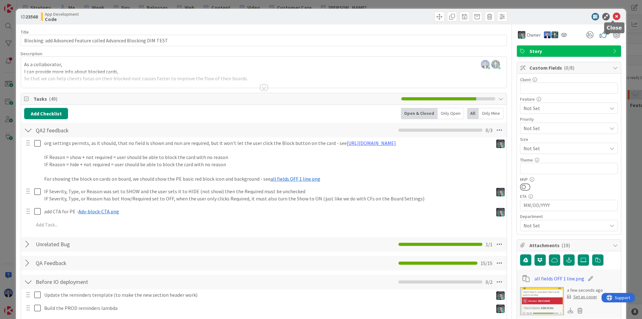
click at [613, 15] on icon at bounding box center [617, 17] width 8 height 8
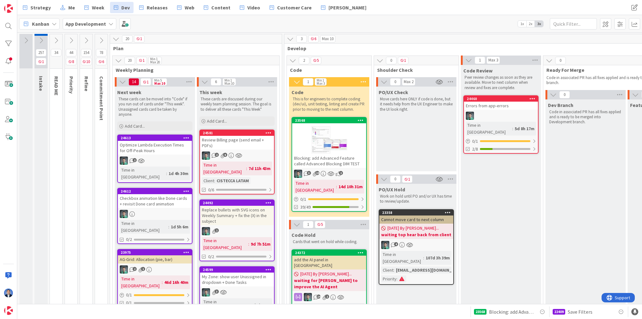
click at [84, 36] on button at bounding box center [86, 40] width 13 height 9
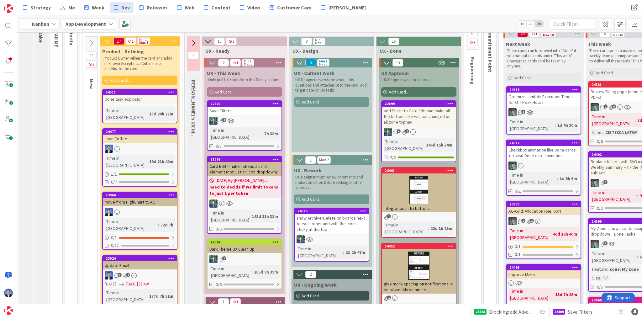
scroll to position [75, 0]
